Goal: Task Accomplishment & Management: Complete application form

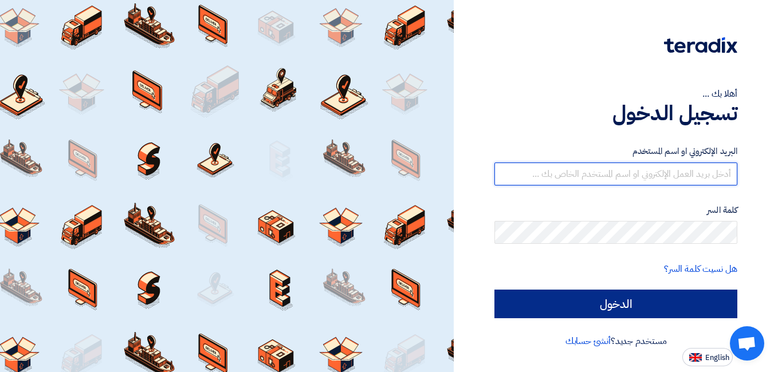
type input "[EMAIL_ADDRESS][DOMAIN_NAME]"
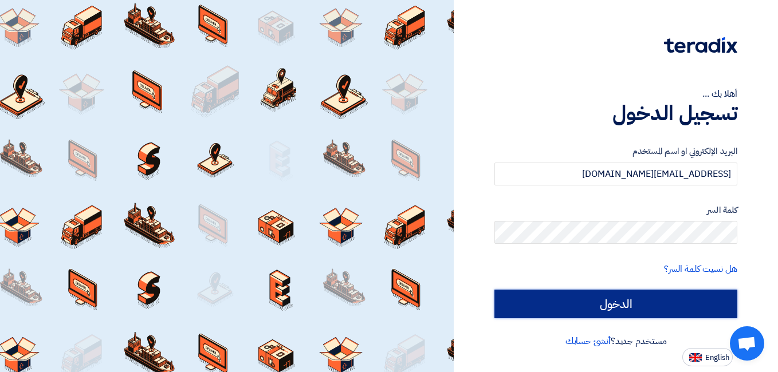
click at [585, 297] on input "الدخول" at bounding box center [615, 304] width 243 height 29
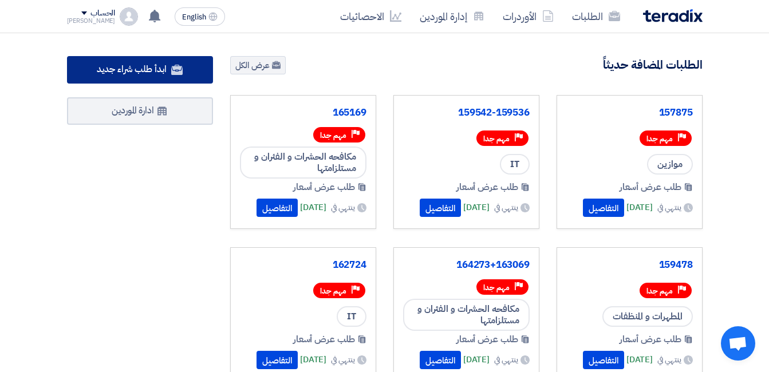
click at [162, 76] on span "ابدأ طلب شراء جديد" at bounding box center [131, 69] width 69 height 14
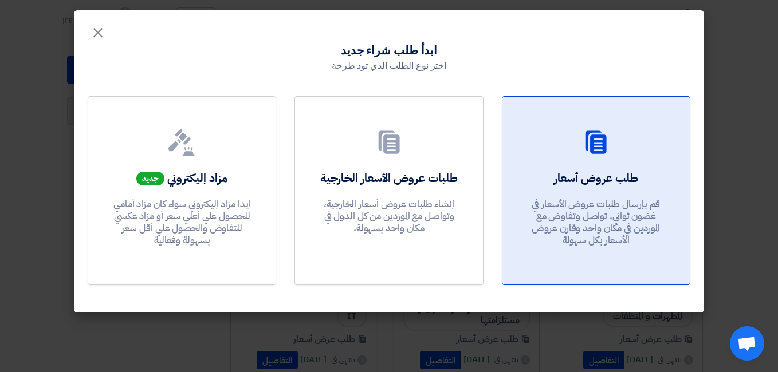
click at [607, 179] on h2 "طلب عروض أسعار" at bounding box center [596, 178] width 84 height 16
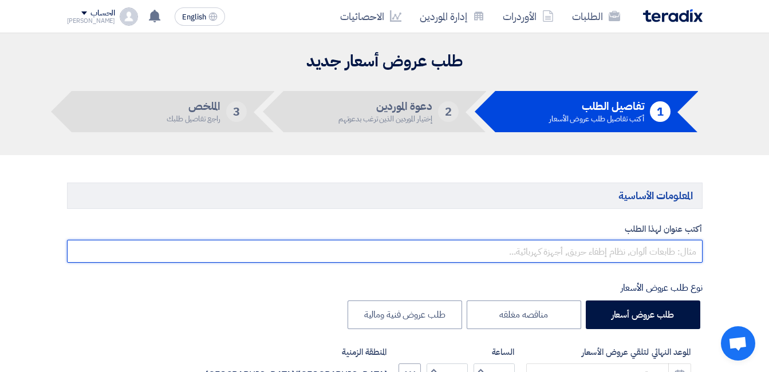
click at [630, 250] on input "text" at bounding box center [385, 251] width 636 height 23
paste input "165405"
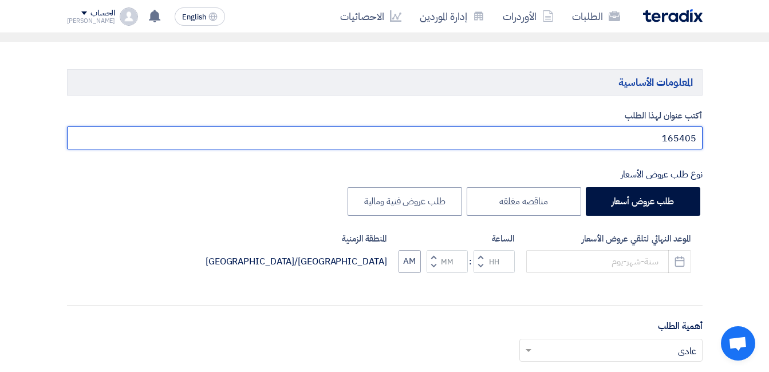
scroll to position [115, 0]
type input "165405"
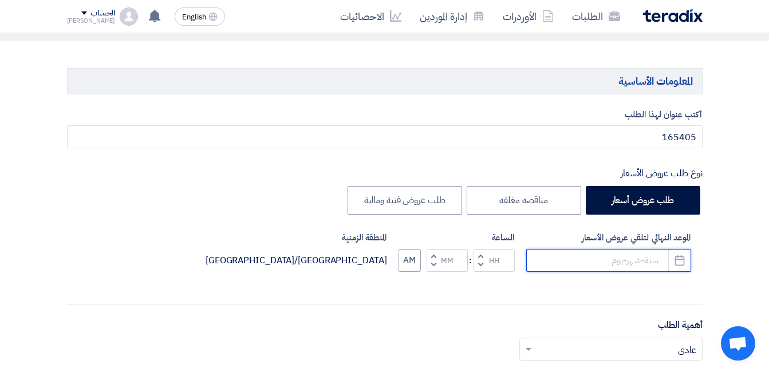
click at [600, 268] on input at bounding box center [609, 260] width 165 height 23
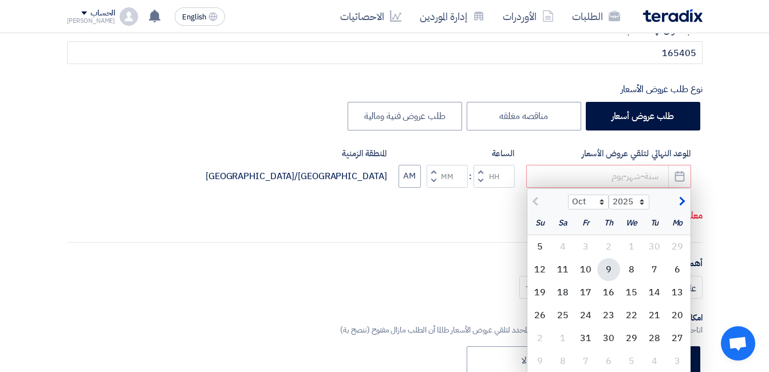
scroll to position [229, 0]
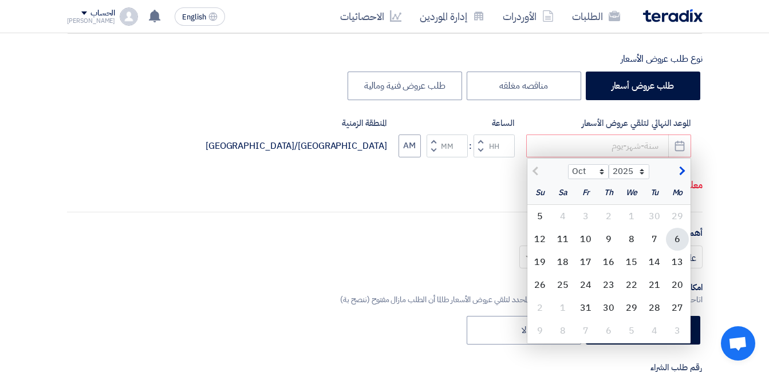
click at [678, 240] on div "6" at bounding box center [677, 239] width 23 height 23
type input "[DATE]"
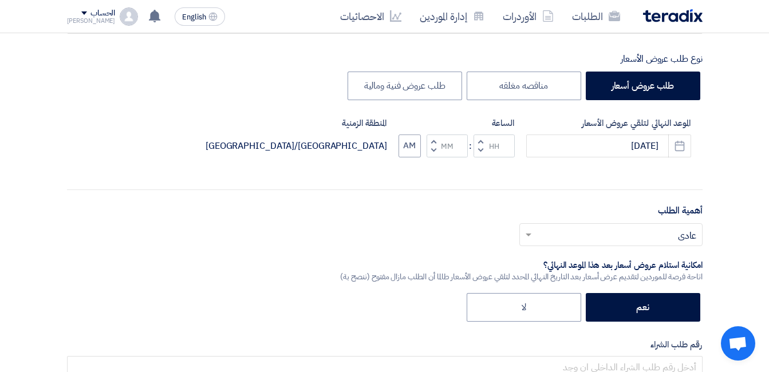
click at [482, 147] on span "button" at bounding box center [480, 150] width 4 height 9
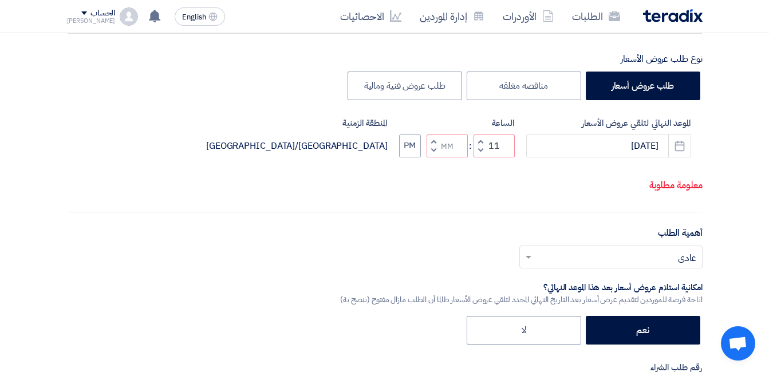
click at [480, 155] on span "button" at bounding box center [480, 150] width 4 height 9
click at [480, 146] on span "button" at bounding box center [480, 141] width 4 height 9
type input "12"
click at [439, 157] on div "Increment minutes Decrement minutes" at bounding box center [447, 146] width 41 height 23
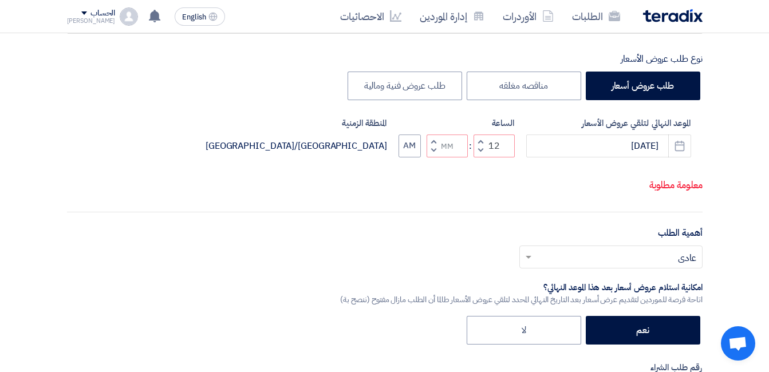
click at [437, 149] on button "Increment minutes" at bounding box center [434, 142] width 14 height 14
type input "01"
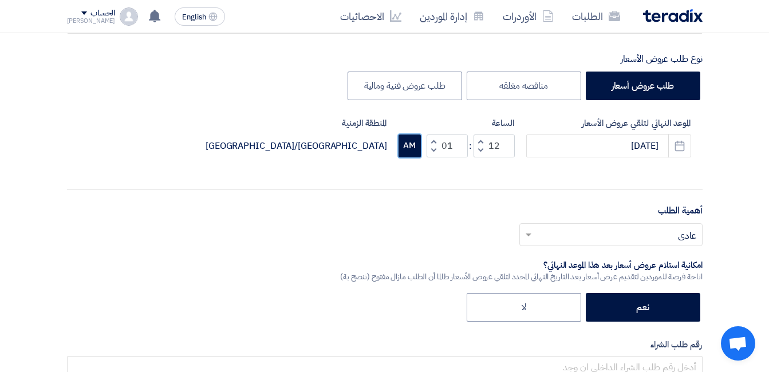
click at [406, 146] on button "AM" at bounding box center [410, 146] width 22 height 23
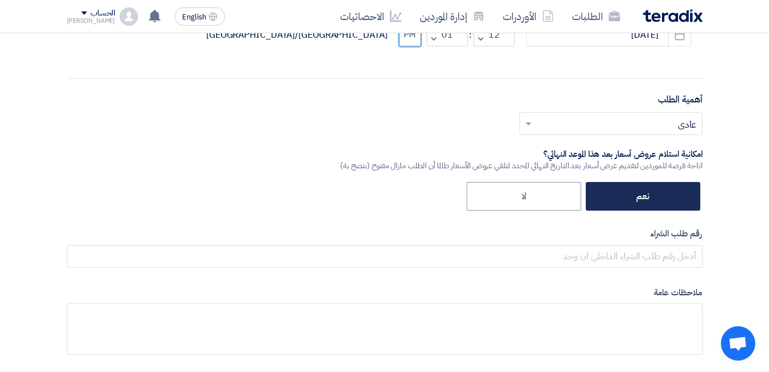
scroll to position [344, 0]
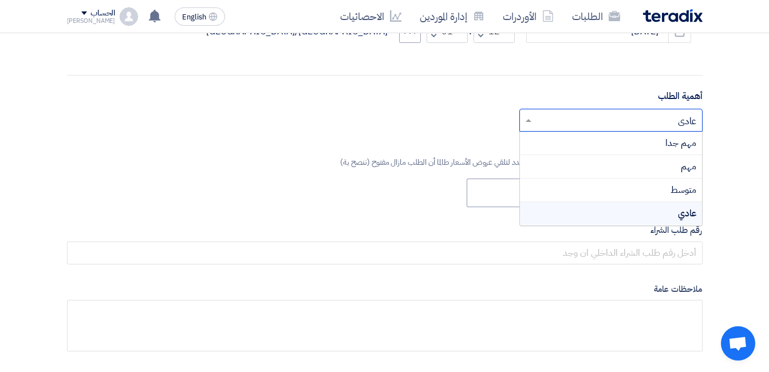
click at [650, 121] on input "text" at bounding box center [617, 121] width 160 height 19
click at [661, 142] on div "مهم جدا" at bounding box center [611, 143] width 182 height 23
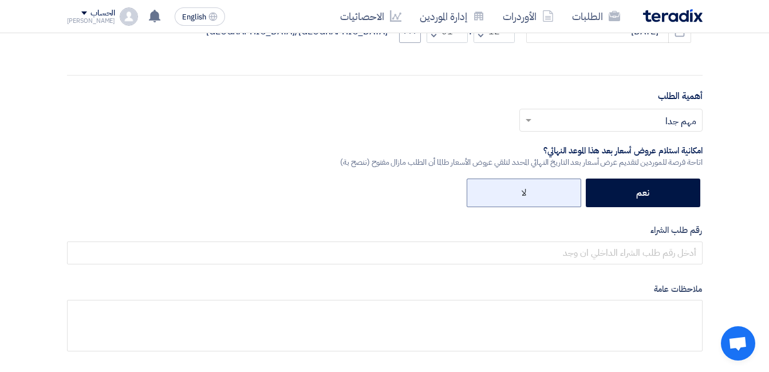
click at [548, 191] on label "لا" at bounding box center [524, 193] width 115 height 29
click at [527, 191] on input "لا" at bounding box center [522, 191] width 7 height 7
radio input "true"
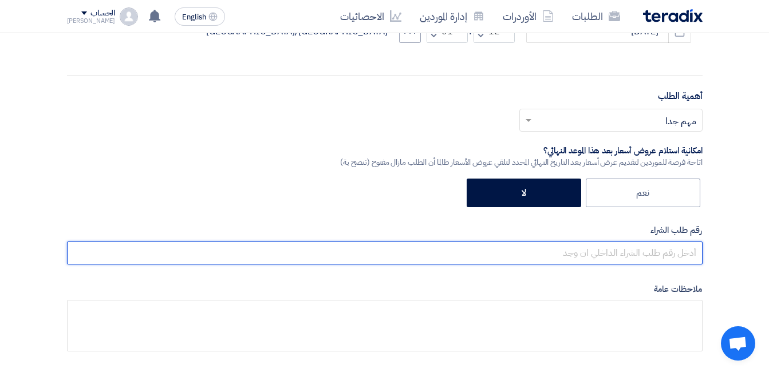
click at [623, 249] on input "text" at bounding box center [385, 253] width 636 height 23
paste input "165405"
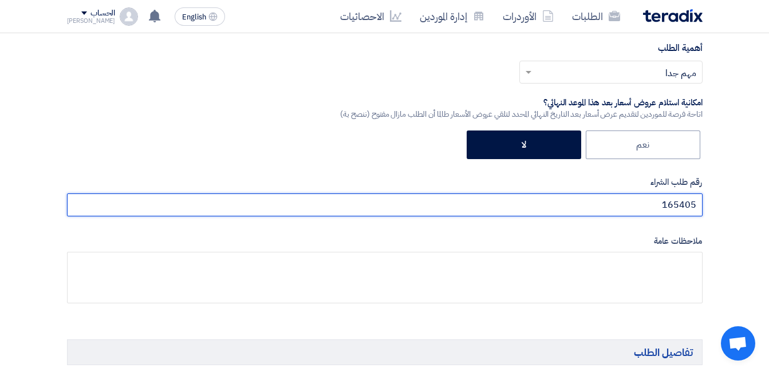
scroll to position [458, 0]
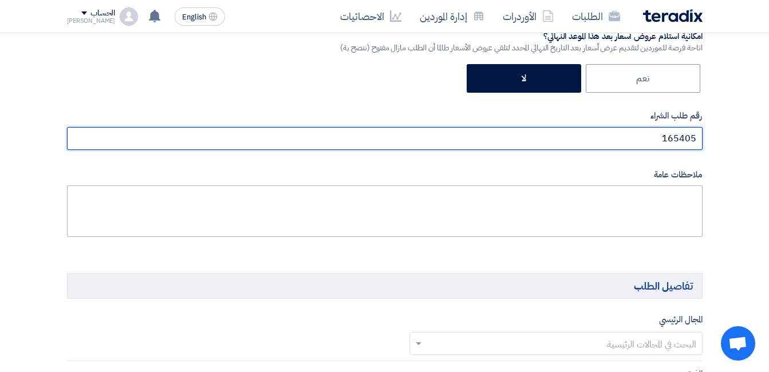
type input "165405"
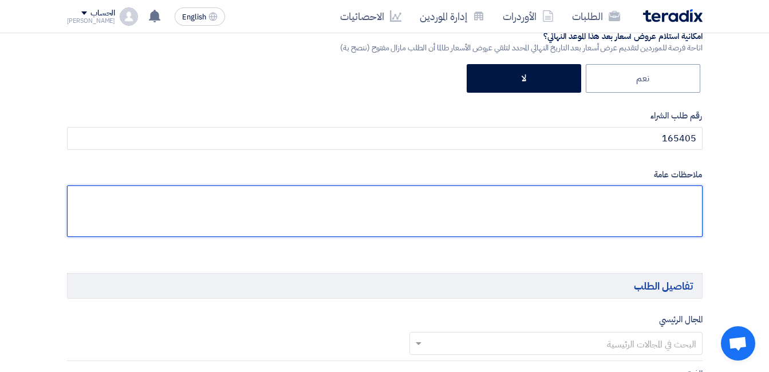
click at [645, 199] on textarea at bounding box center [385, 212] width 636 height 52
paste textarea "165405"
paste textarea "مفرمة اوراق كهربائيه"
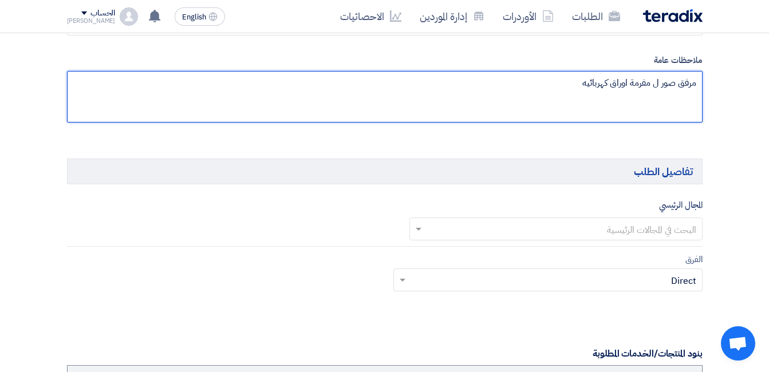
type textarea "مرفق صور ل مفرمة اوراق كهربائيه"
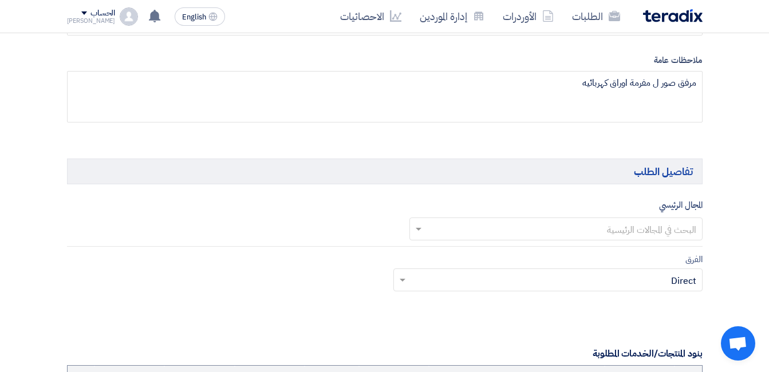
click at [608, 230] on input "text" at bounding box center [562, 230] width 270 height 19
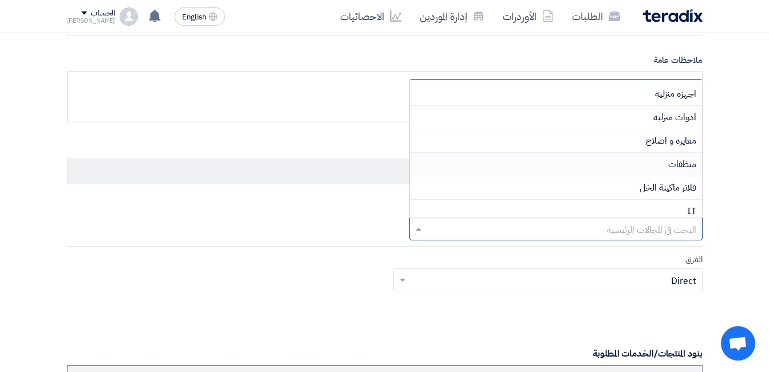
scroll to position [120, 0]
click at [637, 203] on div "IT" at bounding box center [556, 205] width 292 height 23
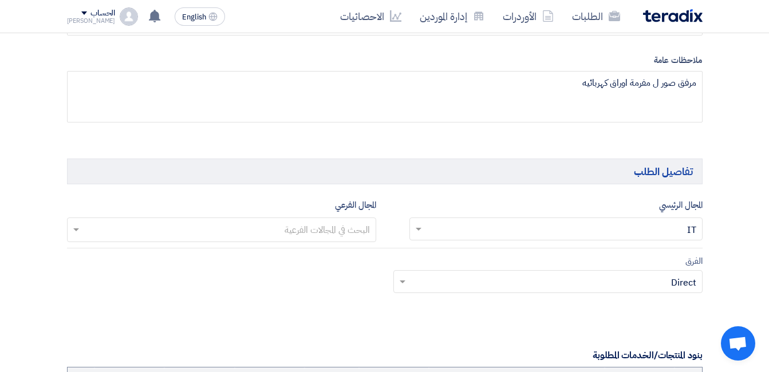
scroll to position [630, 0]
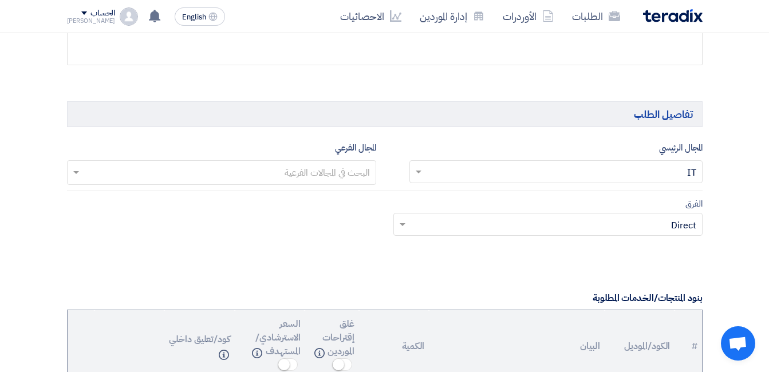
click at [366, 174] on input "text" at bounding box center [221, 173] width 298 height 19
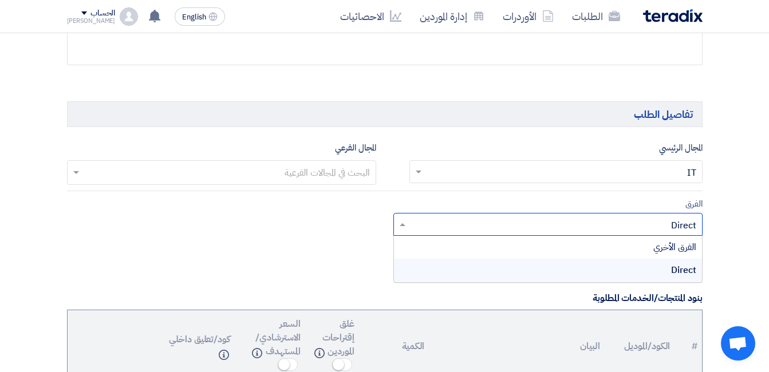
click at [569, 222] on input "text" at bounding box center [554, 226] width 286 height 19
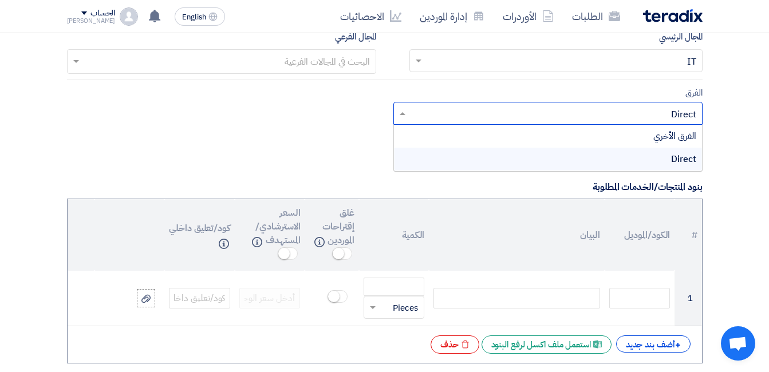
scroll to position [745, 0]
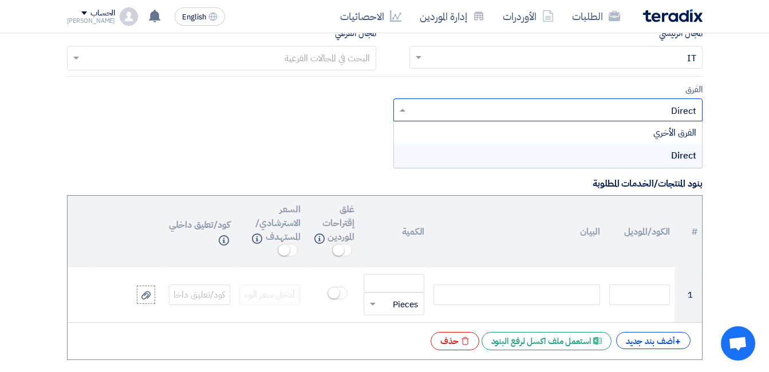
click at [567, 220] on th "البيان" at bounding box center [516, 232] width 175 height 72
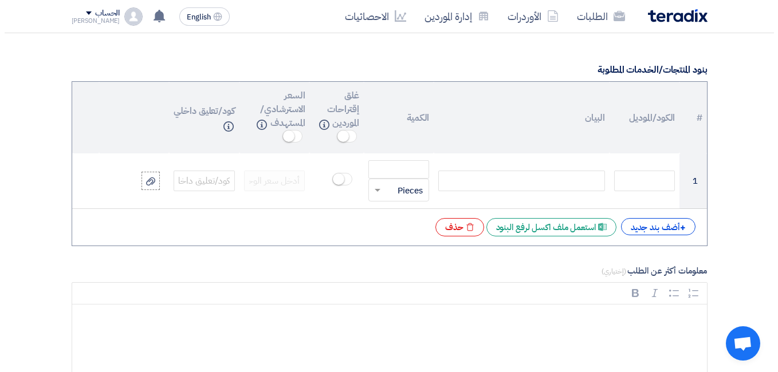
scroll to position [859, 0]
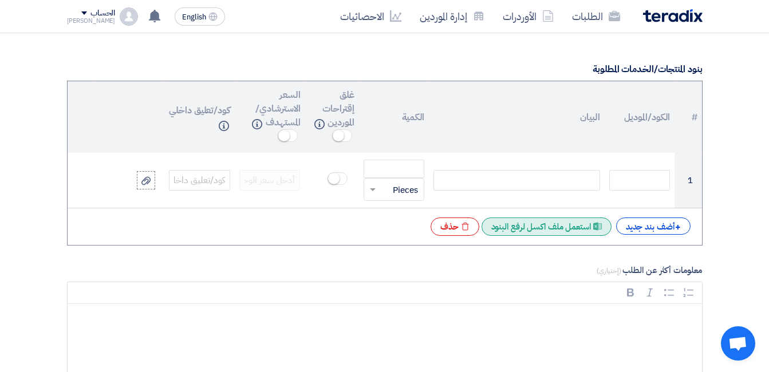
click at [551, 227] on div "Excel file استعمل ملف اكسل لرفع البنود" at bounding box center [547, 227] width 130 height 18
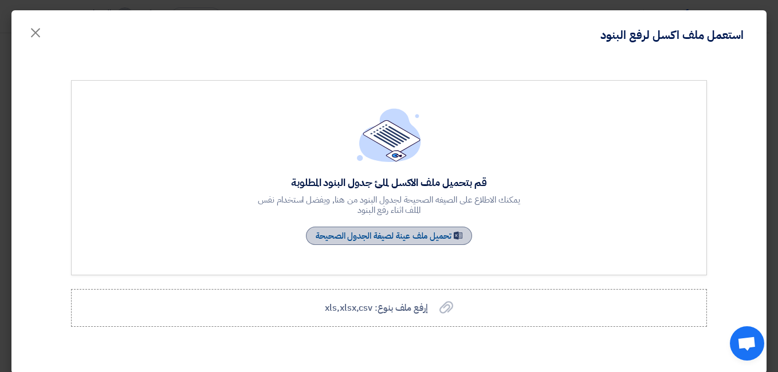
click at [414, 239] on link "Sample Sheet تحميل ملف عينة لصيغة الجدول الصحيحة" at bounding box center [389, 236] width 166 height 18
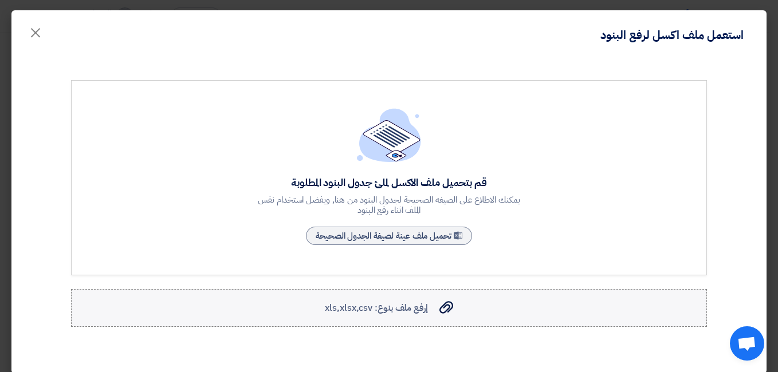
click at [399, 307] on span "إرفع ملف بنوع: xls,xlsx,csv" at bounding box center [376, 308] width 103 height 14
click at [0, 0] on input "إرفع ملف بنوع: xls,xlsx,csv إرفع ملف بنوع: xls,xlsx,csv" at bounding box center [0, 0] width 0 height 0
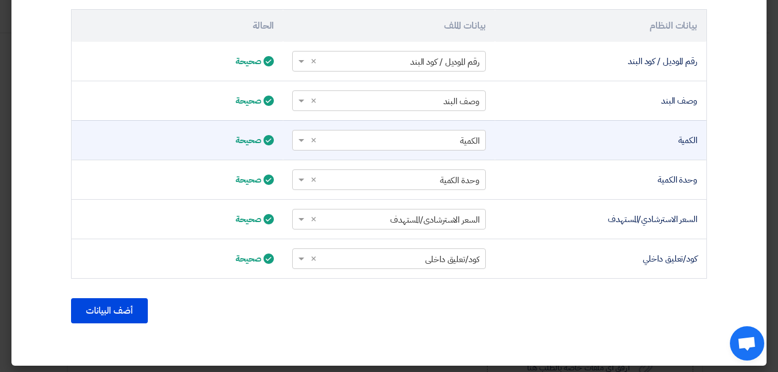
scroll to position [392, 0]
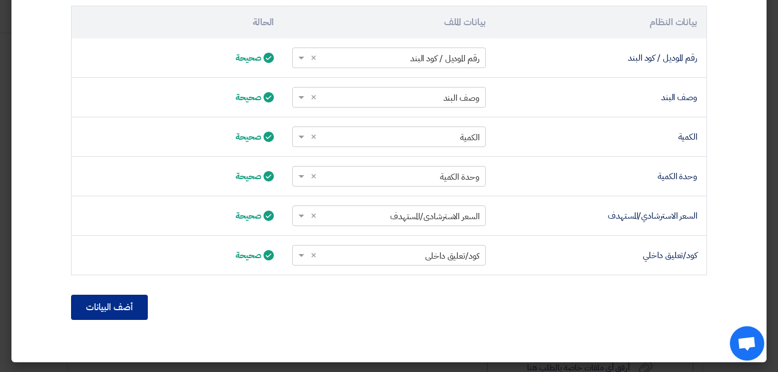
click at [108, 309] on button "أضف البيانات" at bounding box center [109, 307] width 77 height 25
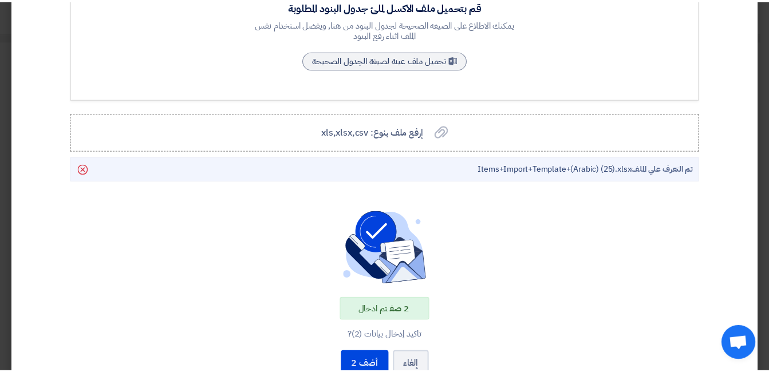
scroll to position [272, 0]
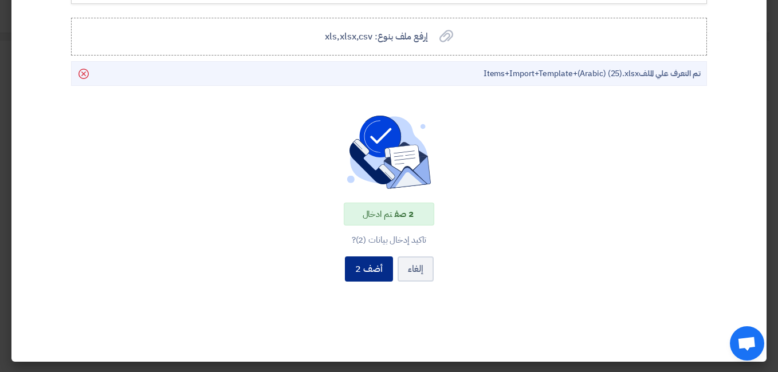
click at [372, 264] on button "أضف 2" at bounding box center [369, 269] width 48 height 25
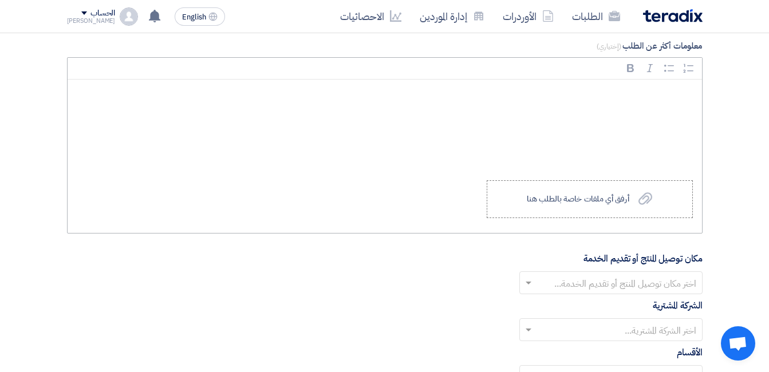
scroll to position [1146, 0]
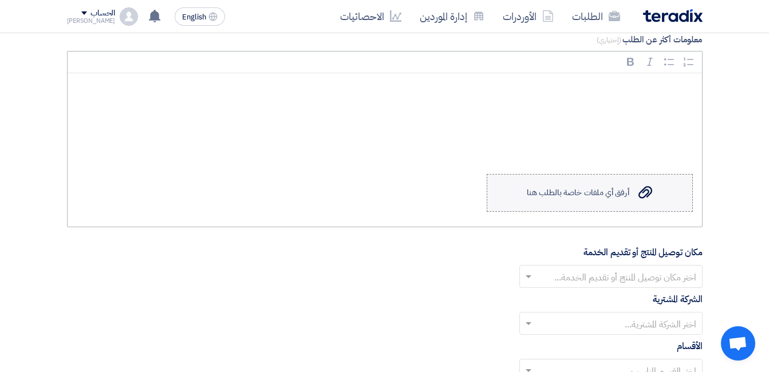
click at [605, 198] on div "أرفق أي ملفات خاصة بالطلب هنا" at bounding box center [578, 192] width 102 height 9
click at [0, 0] on input "Upload a file أرفق أي ملفات خاصة بالطلب هنا" at bounding box center [0, 0] width 0 height 0
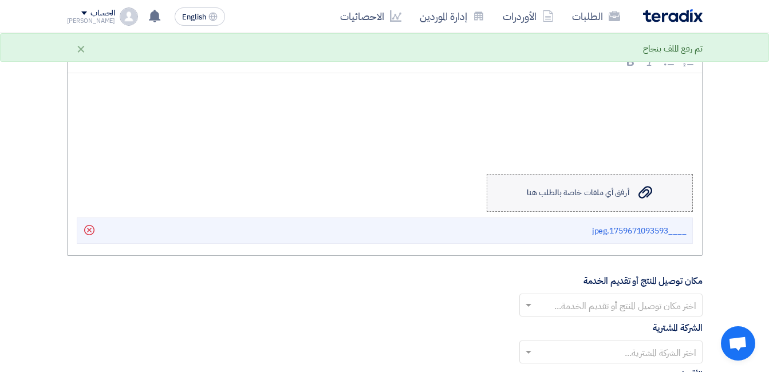
click at [605, 193] on div "أرفق أي ملفات خاصة بالطلب هنا" at bounding box center [578, 192] width 102 height 9
click at [0, 0] on input "Upload a file أرفق أي ملفات خاصة بالطلب هنا" at bounding box center [0, 0] width 0 height 0
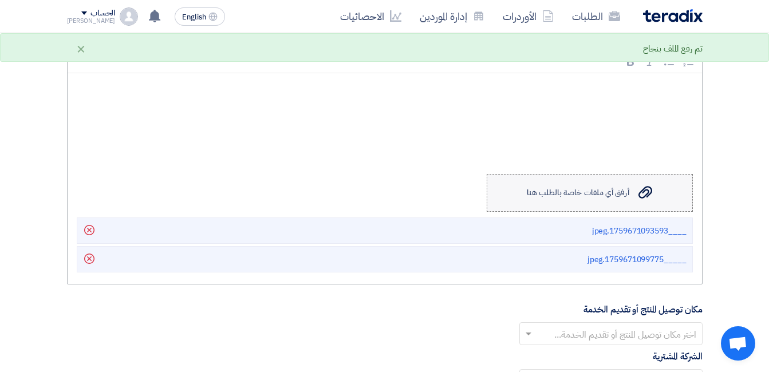
click at [608, 199] on label "Upload a file أرفق أي ملفات خاصة بالطلب هنا" at bounding box center [590, 193] width 206 height 38
click at [0, 0] on input "Upload a file أرفق أي ملفات خاصة بالطلب هنا" at bounding box center [0, 0] width 0 height 0
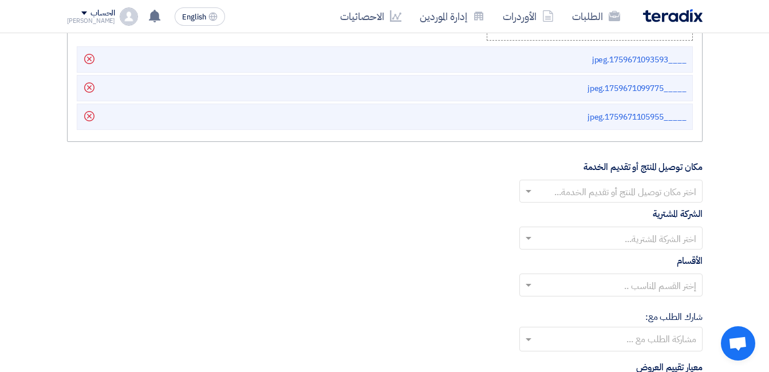
scroll to position [1318, 0]
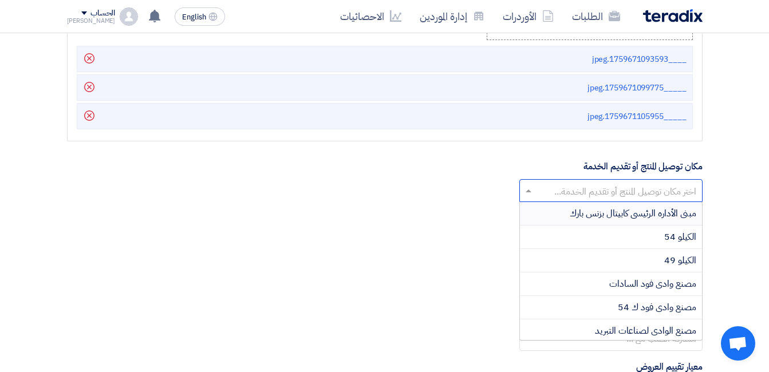
click at [608, 186] on input "text" at bounding box center [617, 192] width 160 height 19
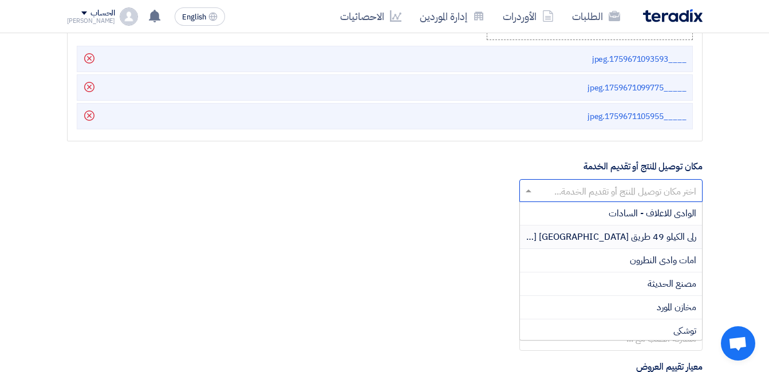
scroll to position [229, 0]
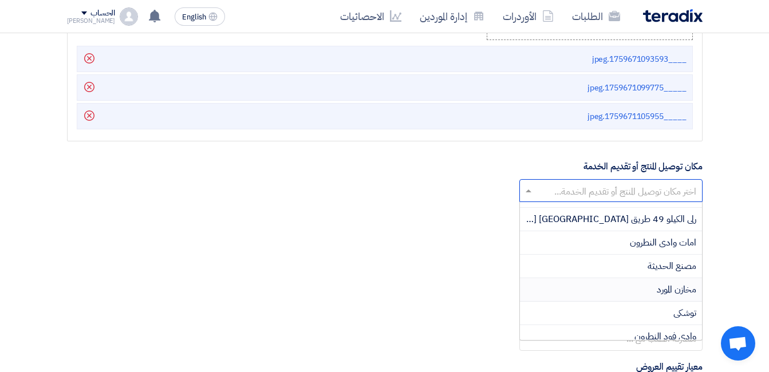
click at [661, 289] on span "مخازن المورد" at bounding box center [677, 290] width 40 height 14
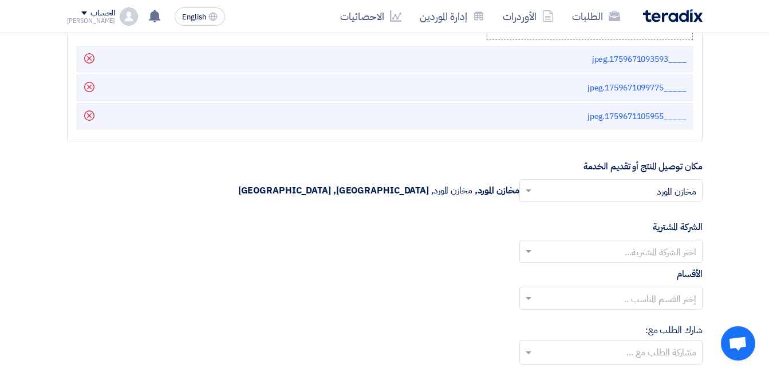
click at [654, 254] on input "text" at bounding box center [617, 252] width 160 height 19
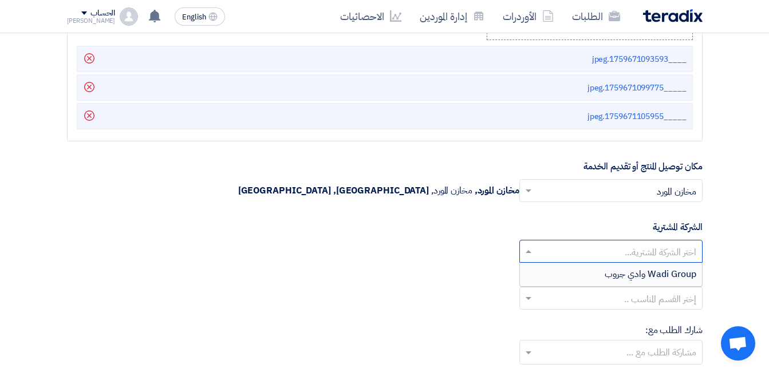
click at [650, 269] on div "Wadi Group وادي جروب" at bounding box center [611, 274] width 182 height 23
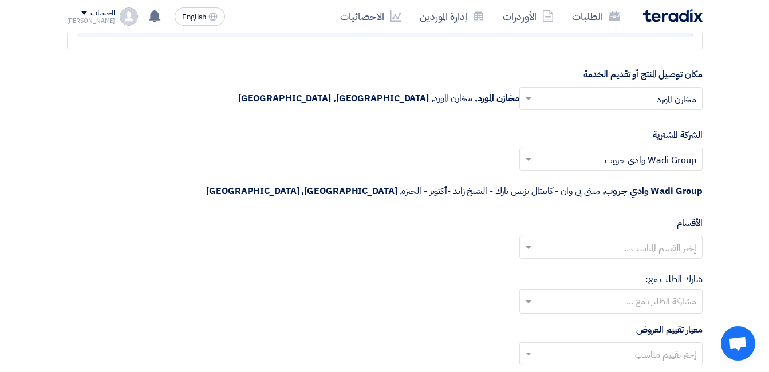
scroll to position [1432, 0]
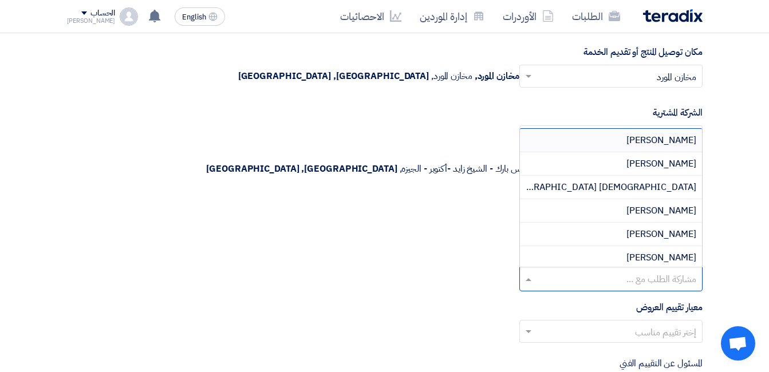
click at [658, 271] on input "text" at bounding box center [611, 280] width 172 height 19
click at [657, 271] on input "text" at bounding box center [611, 280] width 172 height 19
click at [646, 324] on input "text" at bounding box center [617, 333] width 160 height 19
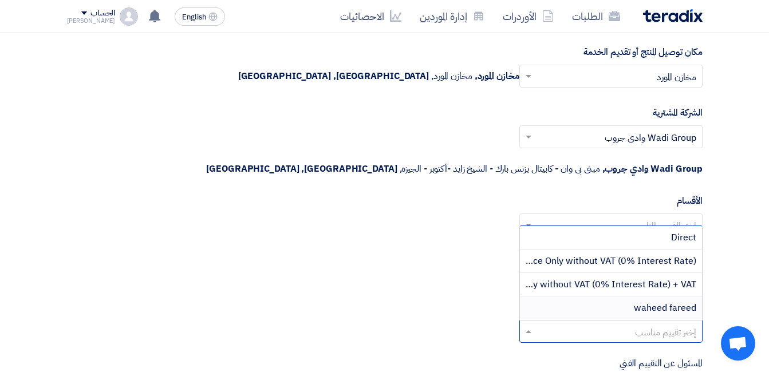
click at [656, 301] on span "waheed fareed" at bounding box center [665, 308] width 62 height 14
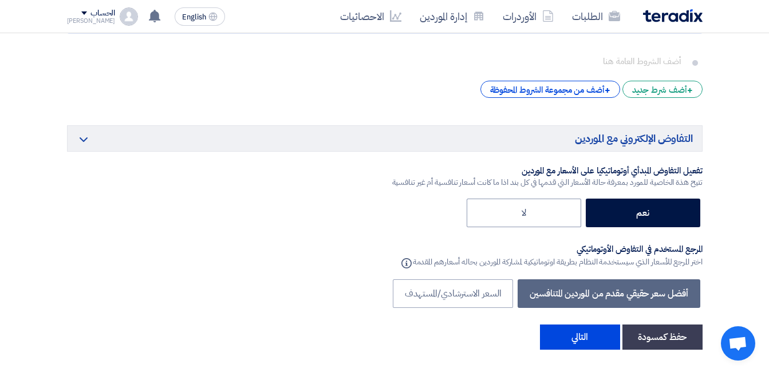
scroll to position [2005, 0]
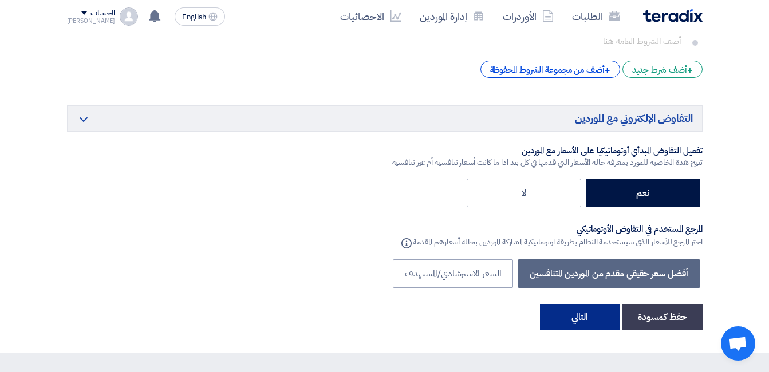
click at [571, 305] on button "التالي" at bounding box center [580, 317] width 80 height 25
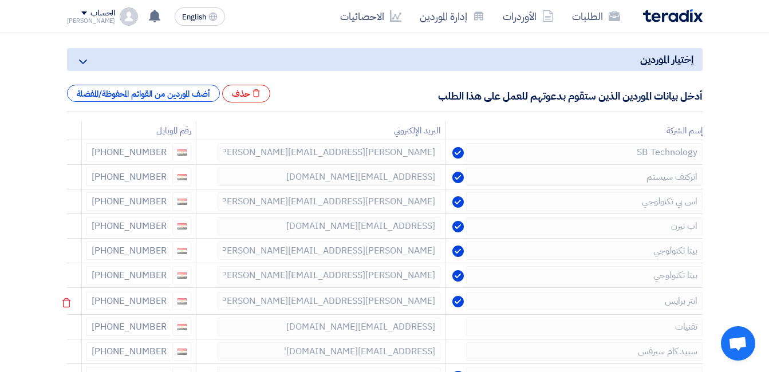
scroll to position [115, 0]
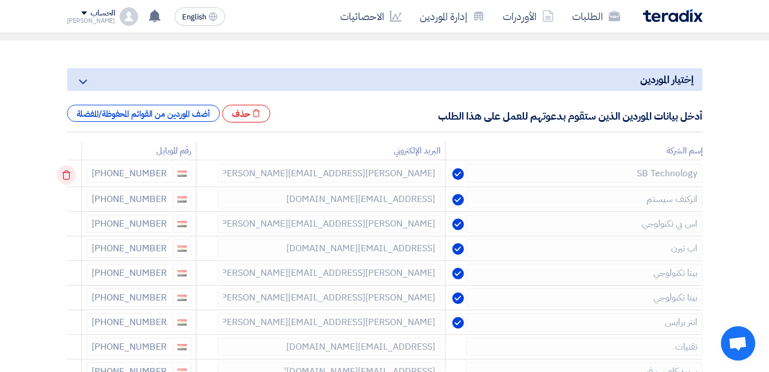
click at [72, 176] on icon at bounding box center [66, 175] width 19 height 19
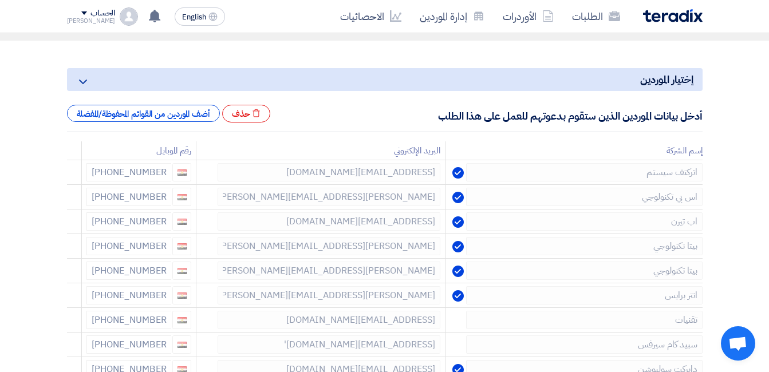
click at [0, 0] on icon at bounding box center [0, 0] width 0 height 0
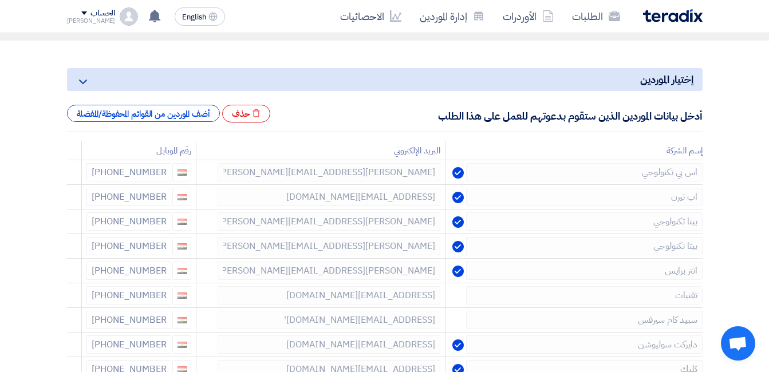
click at [0, 0] on icon at bounding box center [0, 0] width 0 height 0
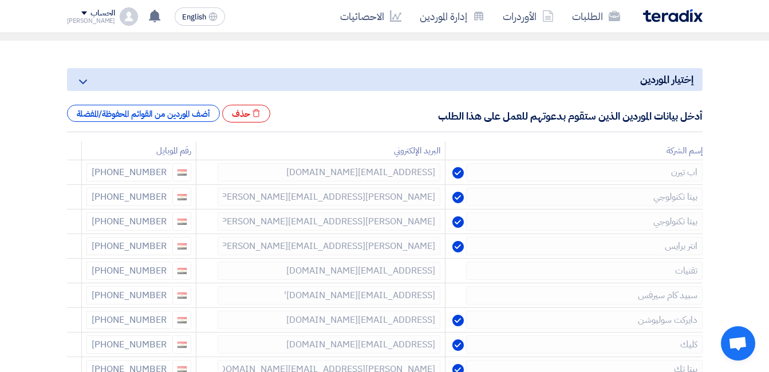
click at [0, 0] on icon at bounding box center [0, 0] width 0 height 0
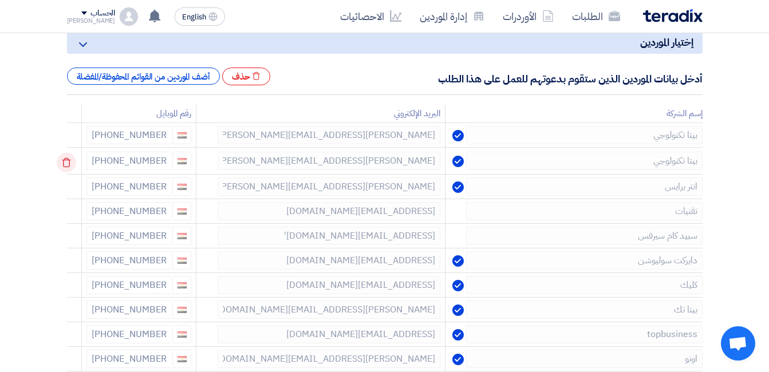
scroll to position [172, 0]
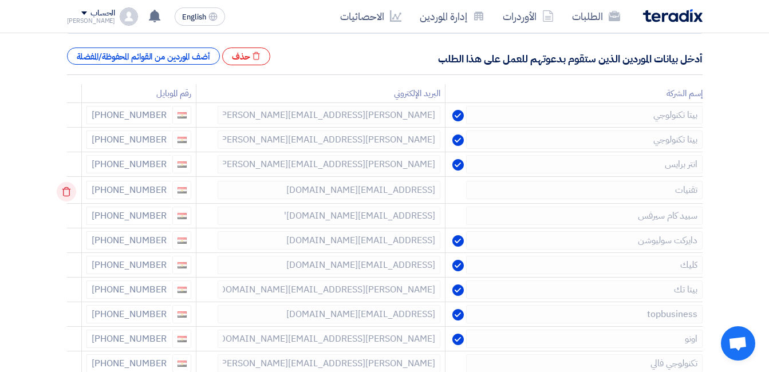
click at [71, 190] on use at bounding box center [66, 192] width 9 height 10
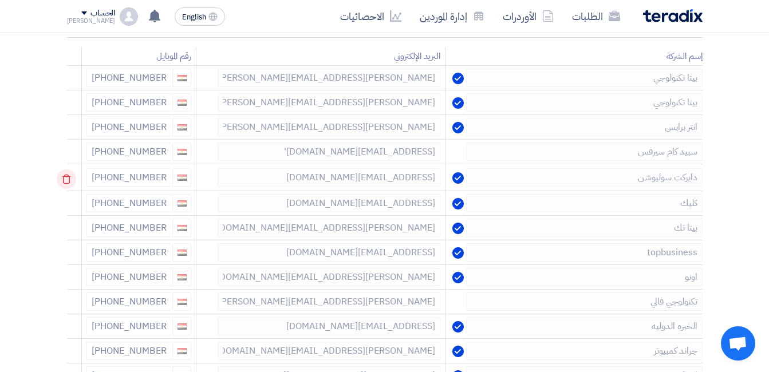
scroll to position [229, 0]
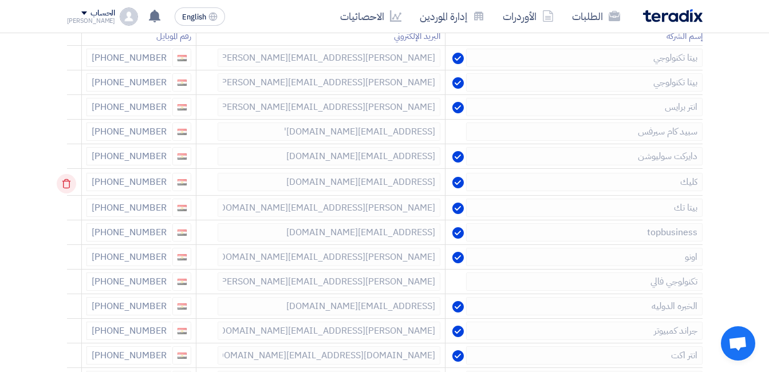
click at [68, 184] on icon at bounding box center [66, 183] width 19 height 19
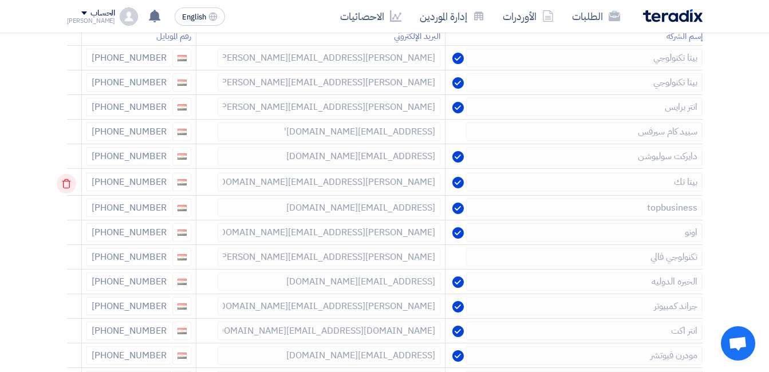
click at [68, 183] on icon at bounding box center [66, 183] width 19 height 19
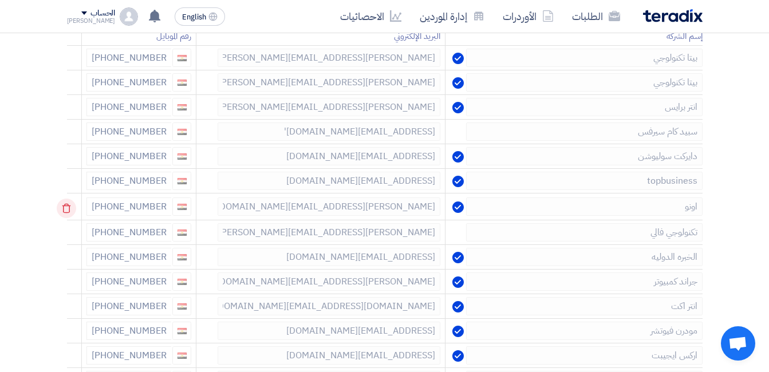
click at [70, 209] on icon at bounding box center [66, 208] width 19 height 19
click at [69, 208] on icon at bounding box center [66, 208] width 19 height 19
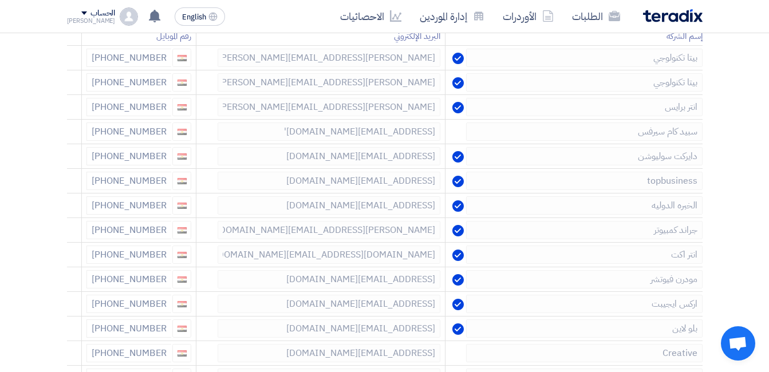
click at [0, 0] on icon at bounding box center [0, 0] width 0 height 0
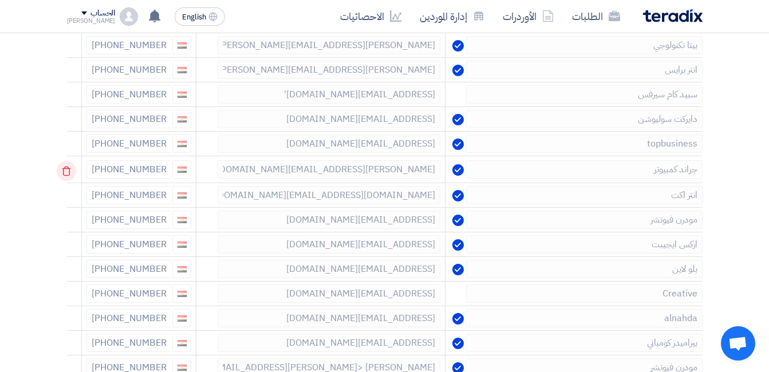
scroll to position [286, 0]
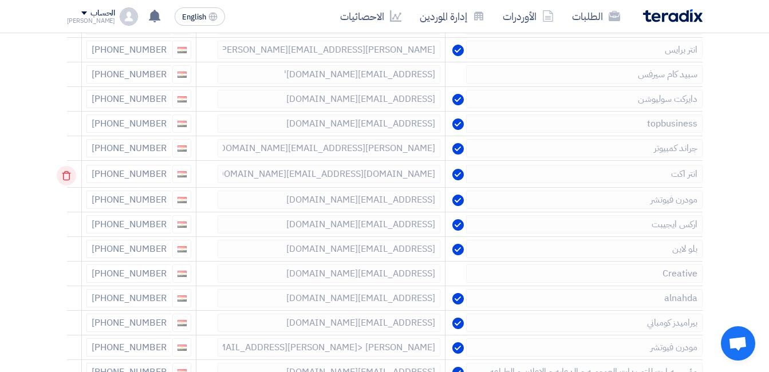
click at [67, 173] on icon at bounding box center [66, 175] width 19 height 19
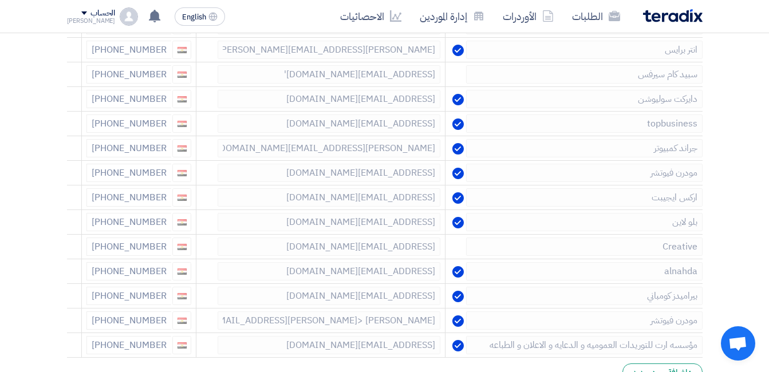
click at [0, 0] on icon at bounding box center [0, 0] width 0 height 0
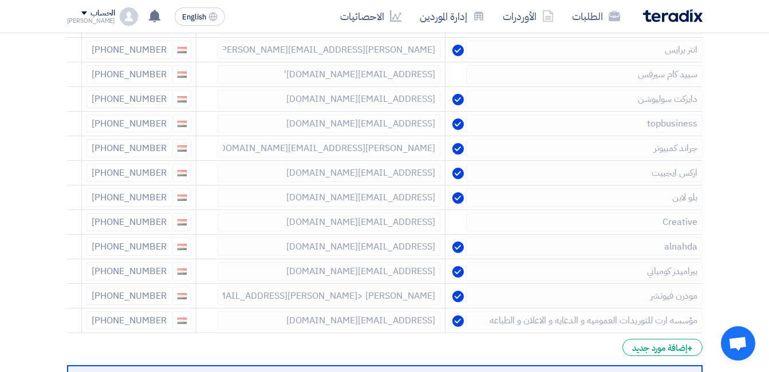
click at [0, 0] on icon at bounding box center [0, 0] width 0 height 0
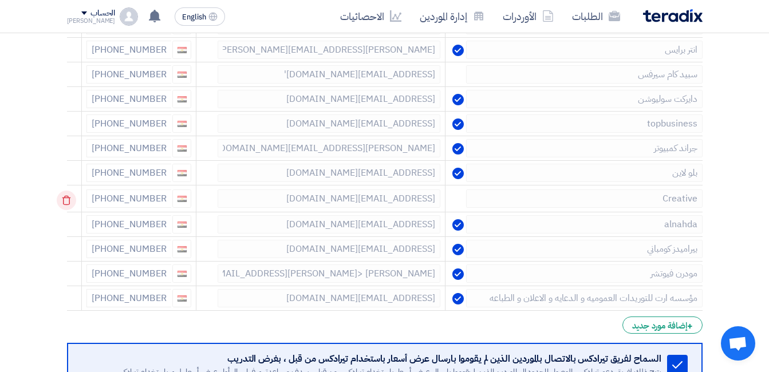
click at [66, 200] on icon at bounding box center [66, 200] width 19 height 19
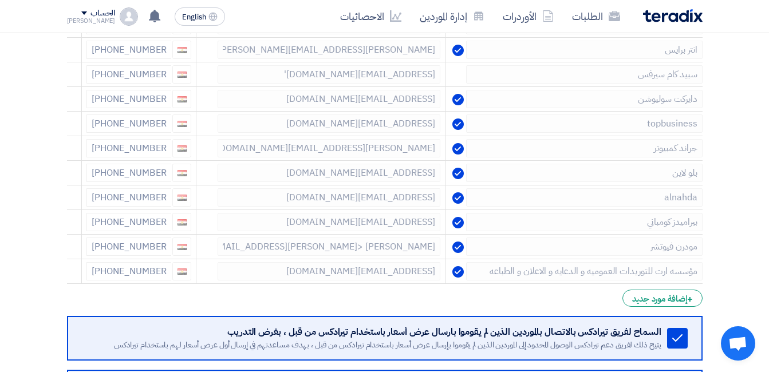
click at [0, 0] on icon at bounding box center [0, 0] width 0 height 0
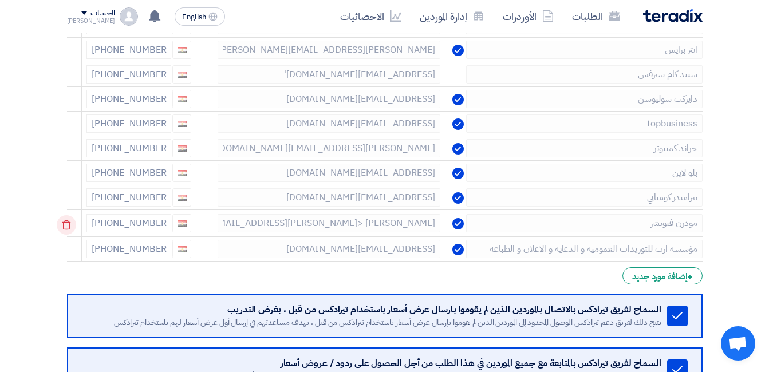
click at [69, 226] on icon at bounding box center [66, 224] width 19 height 19
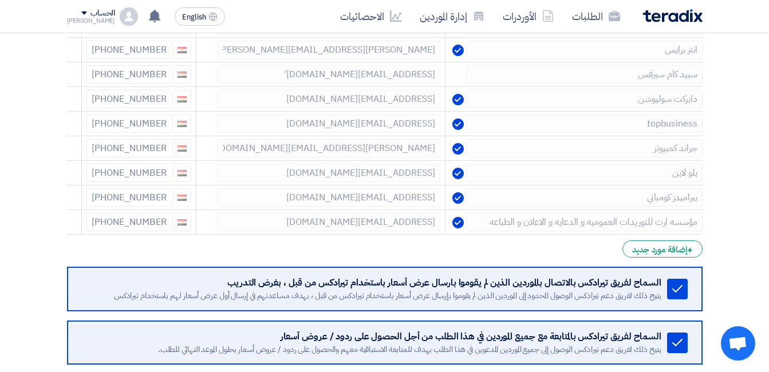
click at [0, 0] on icon at bounding box center [0, 0] width 0 height 0
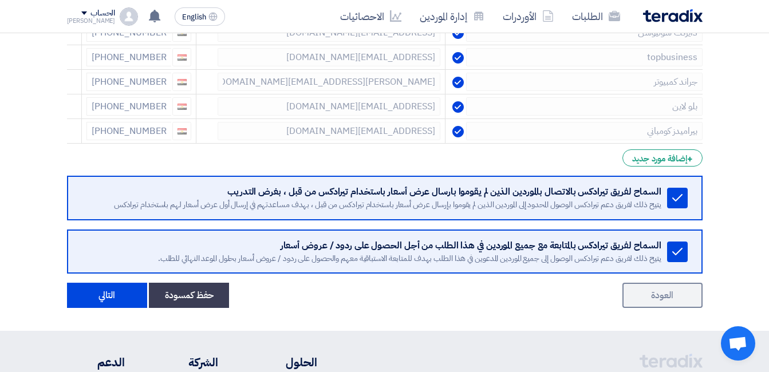
scroll to position [401, 0]
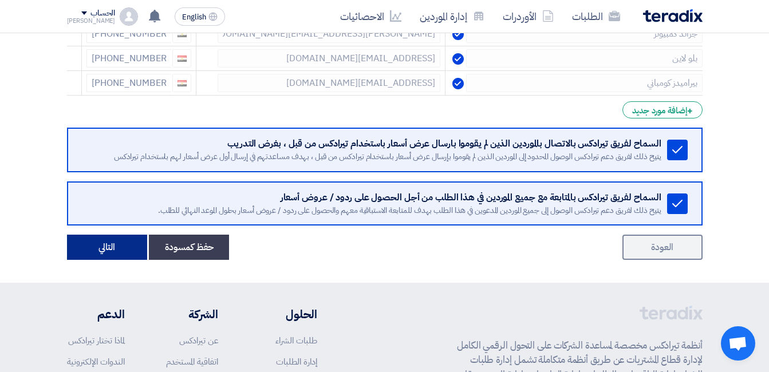
click at [95, 249] on button "التالي" at bounding box center [107, 247] width 80 height 25
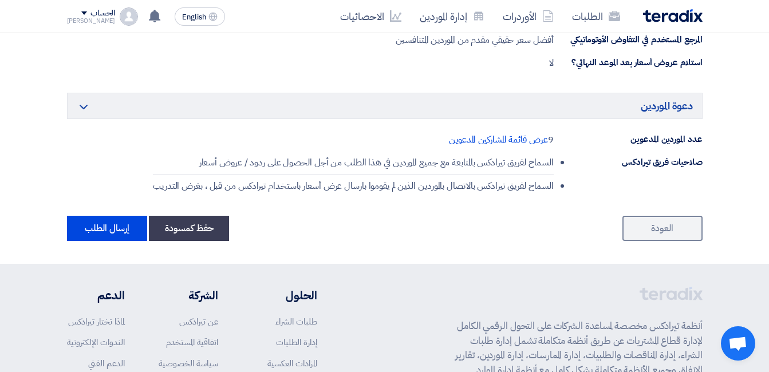
scroll to position [745, 0]
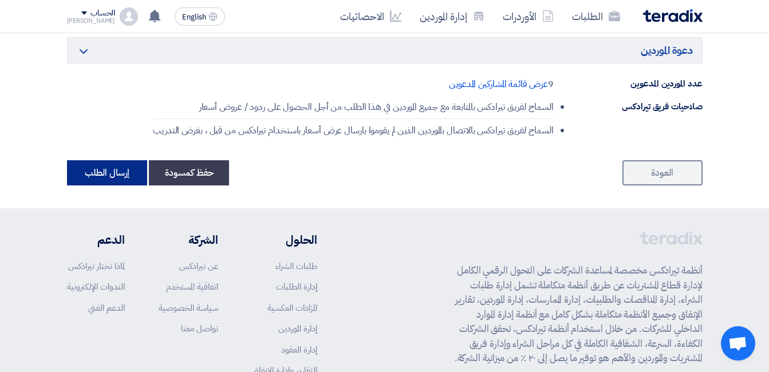
click at [93, 175] on button "إرسال الطلب" at bounding box center [107, 172] width 80 height 25
